Goal: Navigation & Orientation: Understand site structure

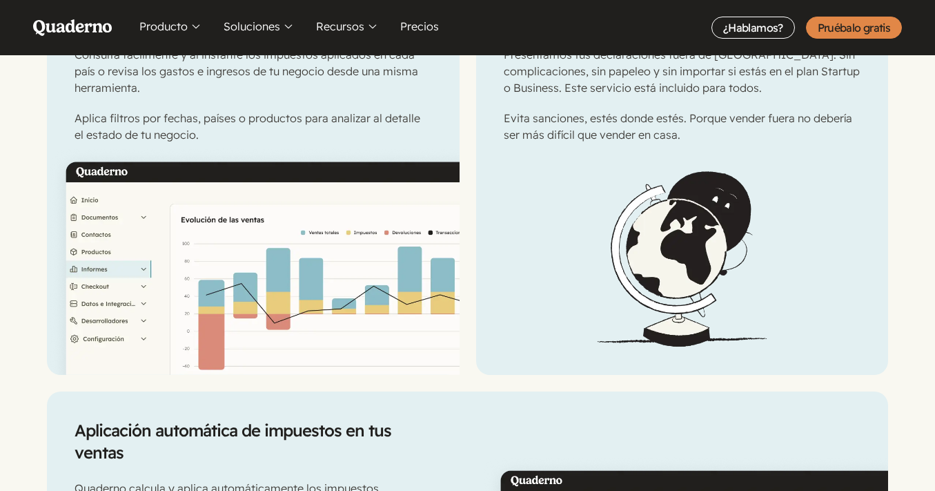
scroll to position [1024, 0]
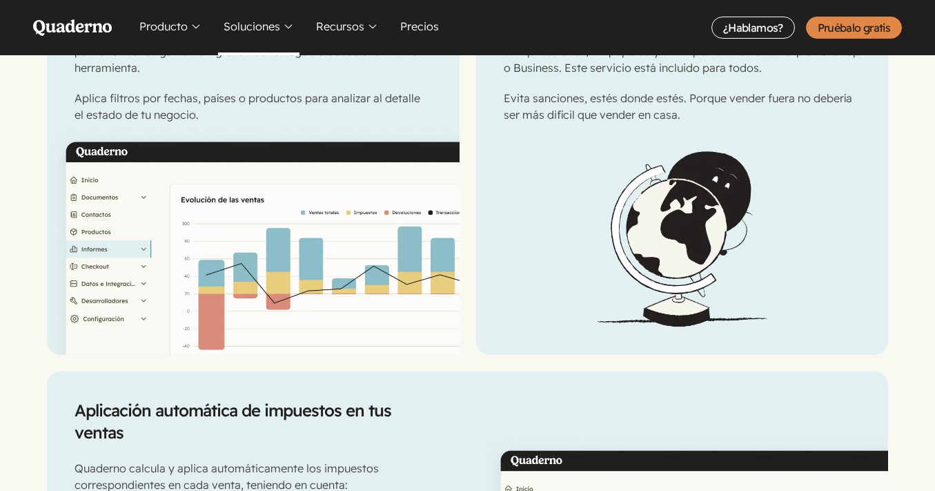
click at [270, 26] on button "Soluciones" at bounding box center [258, 27] width 81 height 55
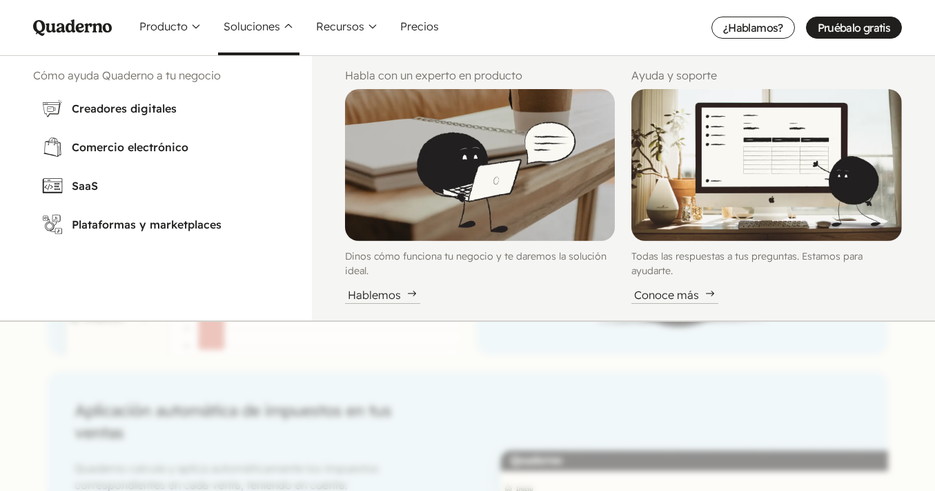
click at [98, 26] on icon "Quaderno Homepage" at bounding box center [72, 27] width 79 height 17
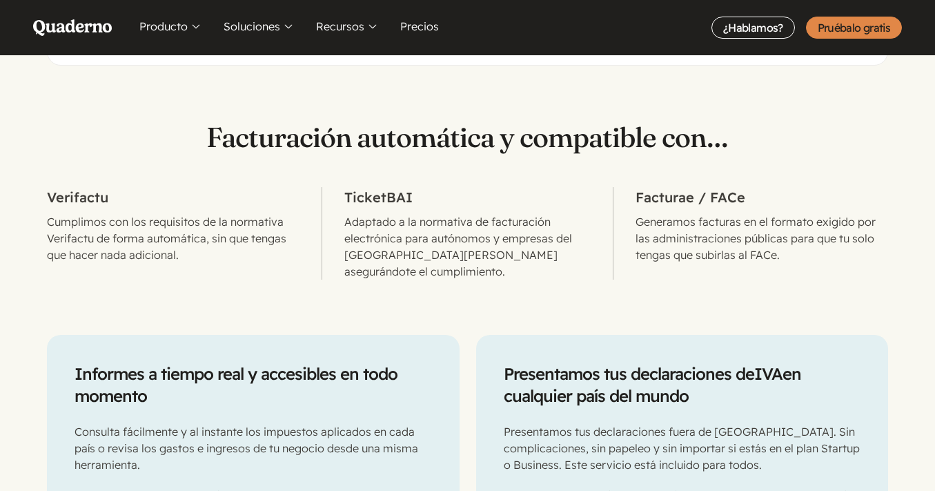
scroll to position [636, 0]
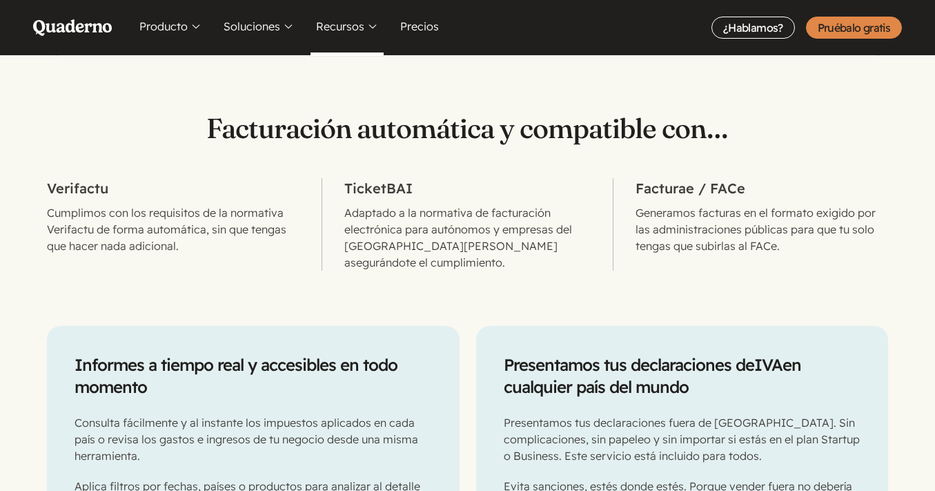
click at [342, 36] on button "Recursos" at bounding box center [347, 27] width 73 height 55
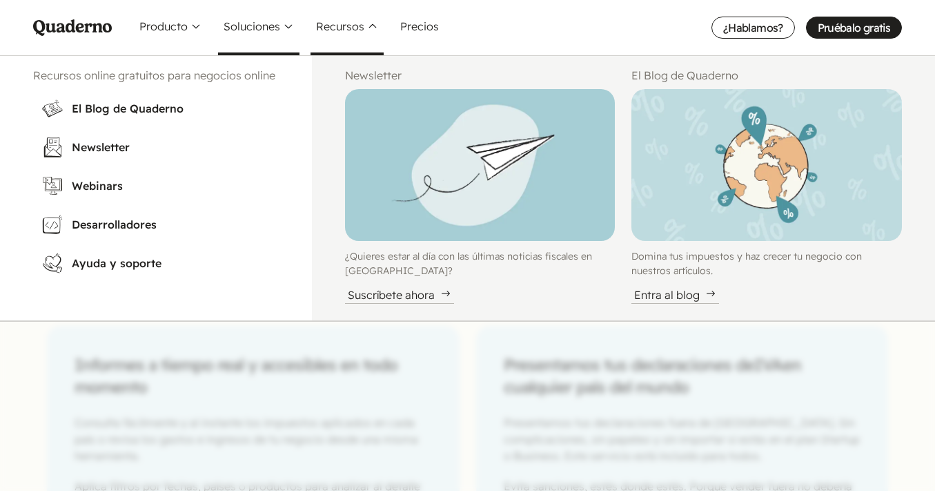
click at [251, 35] on button "Soluciones" at bounding box center [258, 27] width 81 height 55
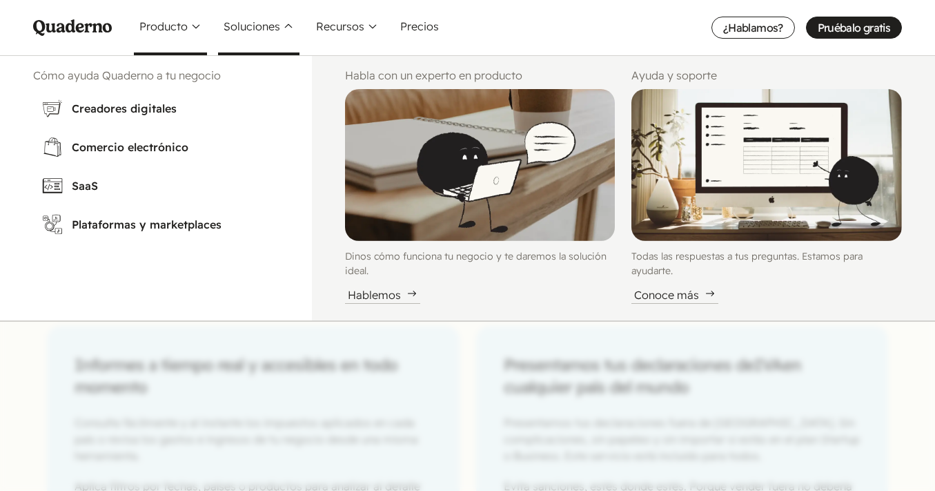
click at [179, 35] on button "Producto" at bounding box center [170, 27] width 73 height 55
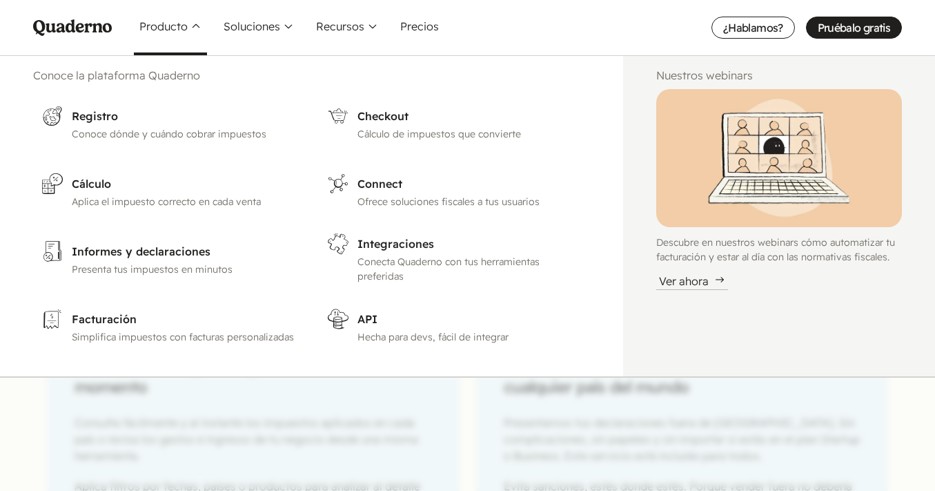
click at [88, 30] on icon "Main menu" at bounding box center [72, 27] width 79 height 17
